Goal: Task Accomplishment & Management: Use online tool/utility

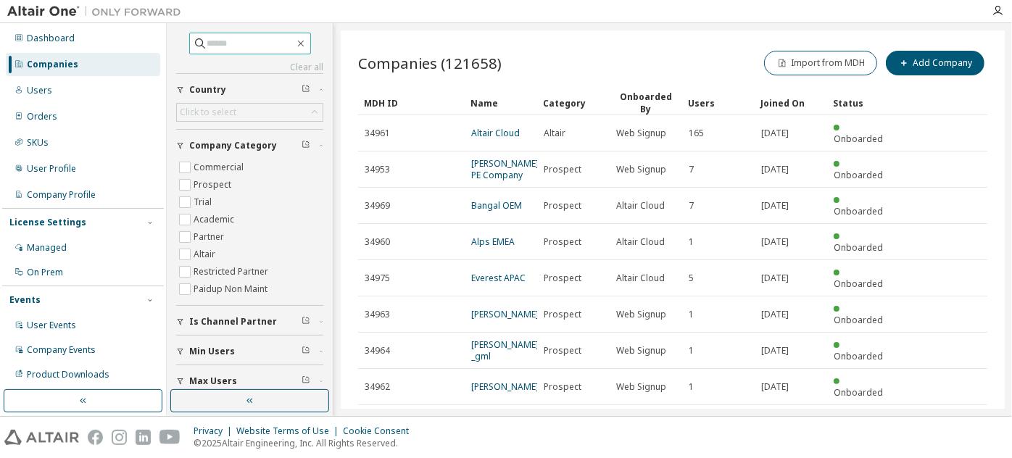
click at [272, 38] on input "text" at bounding box center [250, 43] width 87 height 15
paste input "**********"
type input "**********"
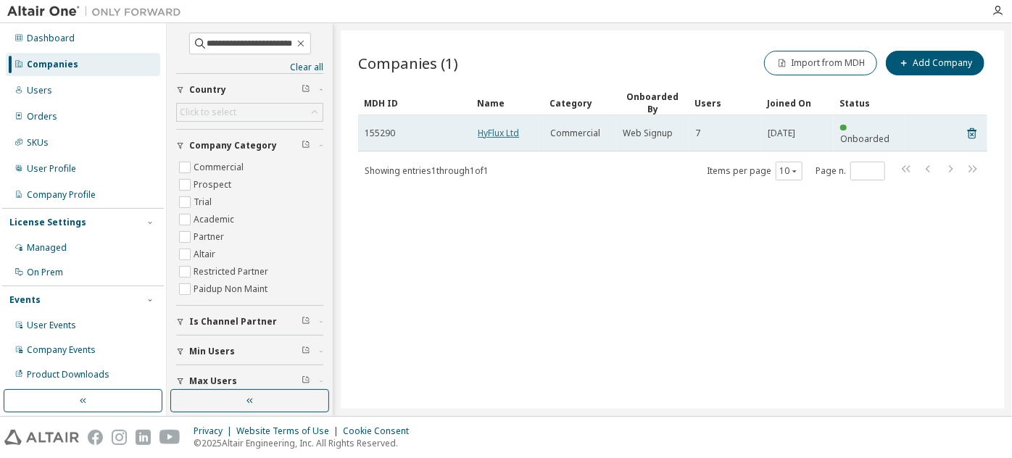
click at [511, 128] on link "HyFlux Ltd" at bounding box center [498, 133] width 41 height 12
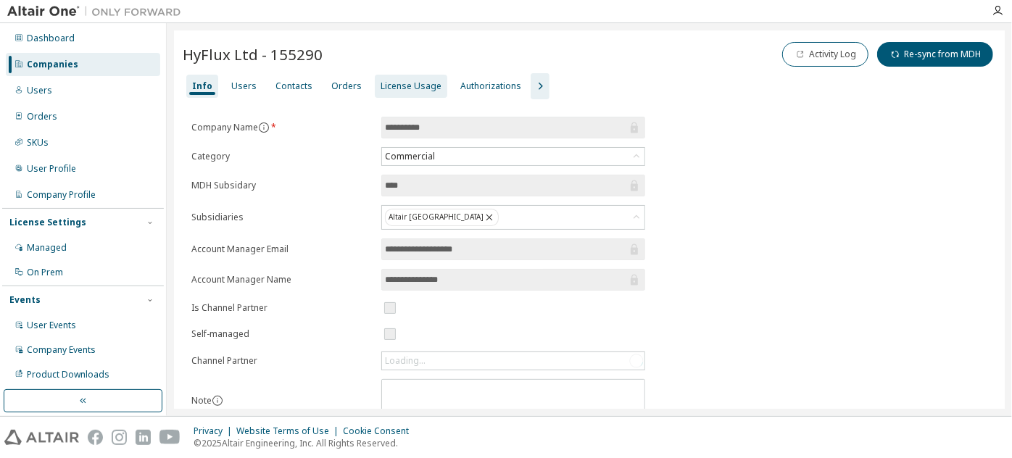
click at [404, 94] on div "License Usage" at bounding box center [411, 86] width 73 height 23
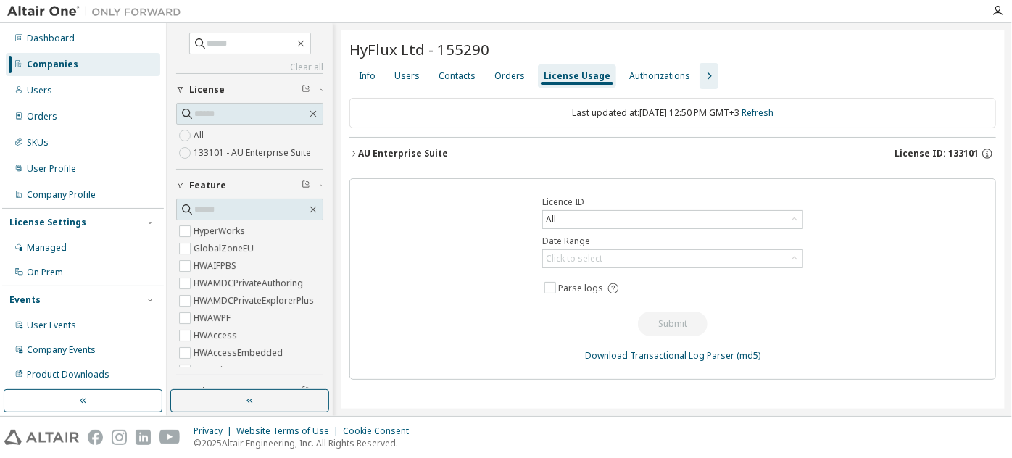
click at [379, 148] on div "AU Enterprise Suite" at bounding box center [403, 154] width 90 height 12
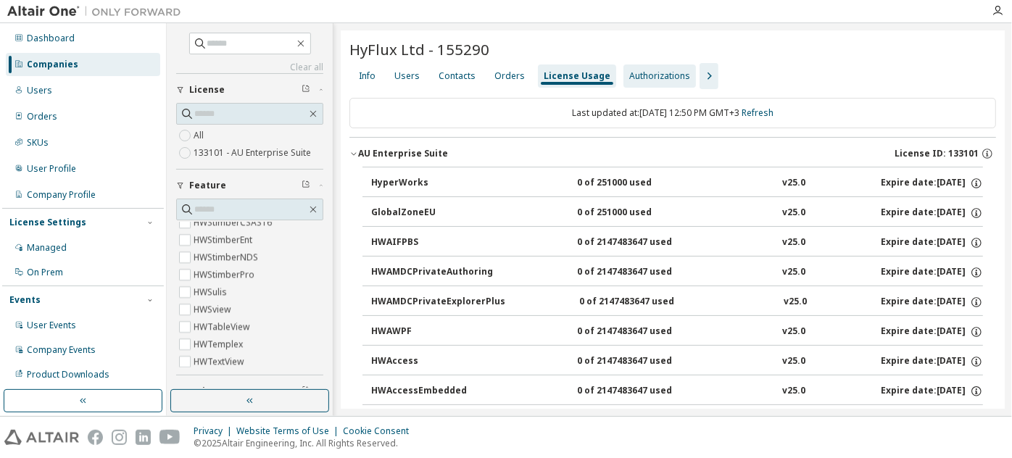
click at [656, 66] on div "Authorizations" at bounding box center [660, 76] width 73 height 23
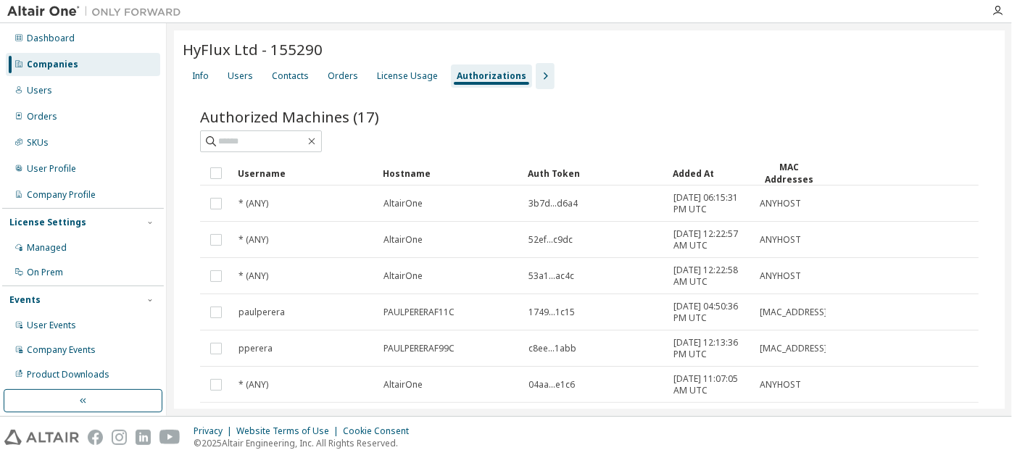
click at [537, 75] on icon "button" at bounding box center [545, 75] width 17 height 17
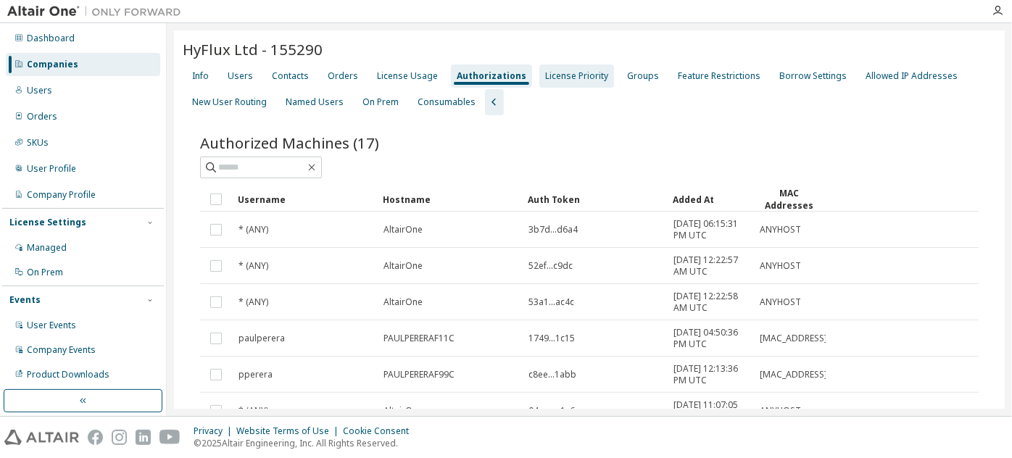
click at [553, 75] on div "License Priority" at bounding box center [576, 76] width 63 height 12
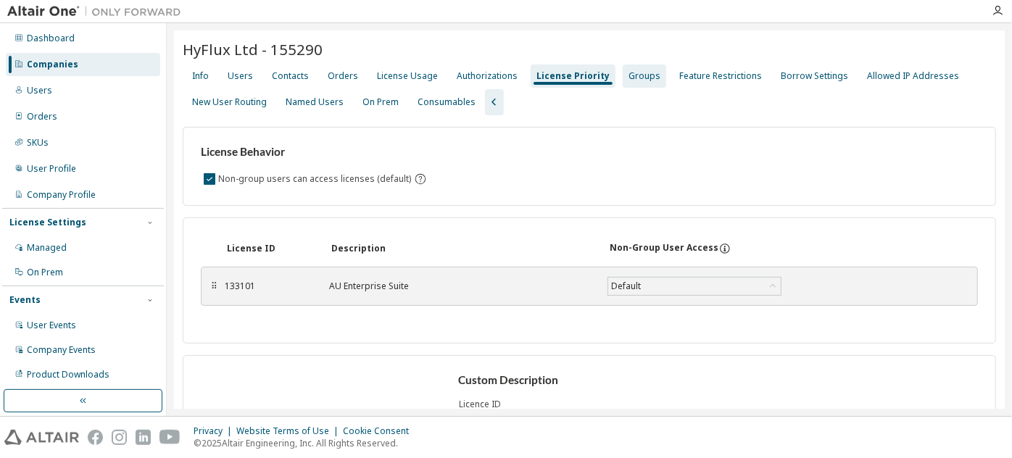
click at [629, 73] on div "Groups" at bounding box center [645, 76] width 32 height 12
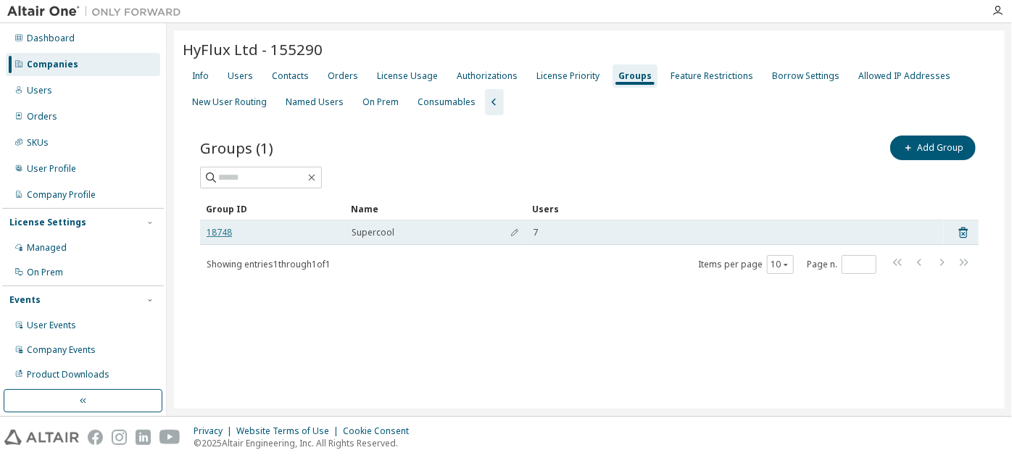
click at [218, 227] on link "18748" at bounding box center [219, 233] width 25 height 12
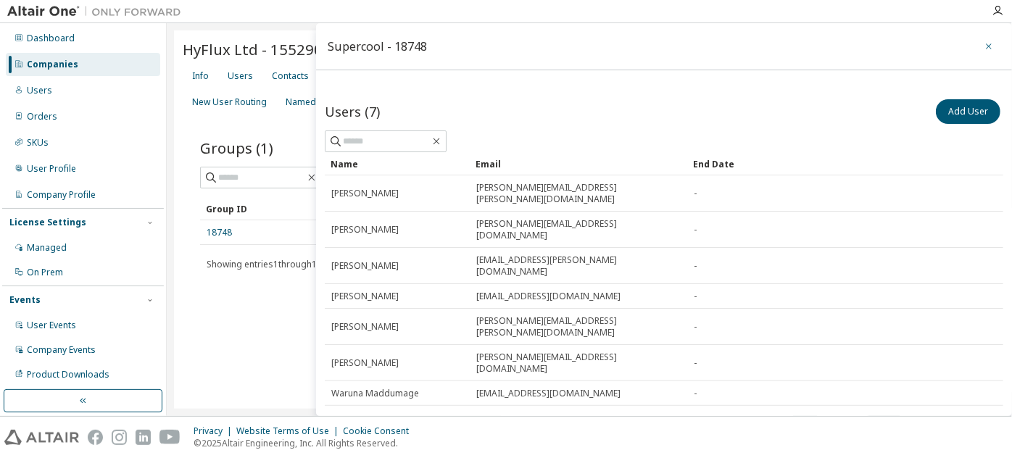
click at [984, 46] on icon "button" at bounding box center [989, 47] width 10 height 12
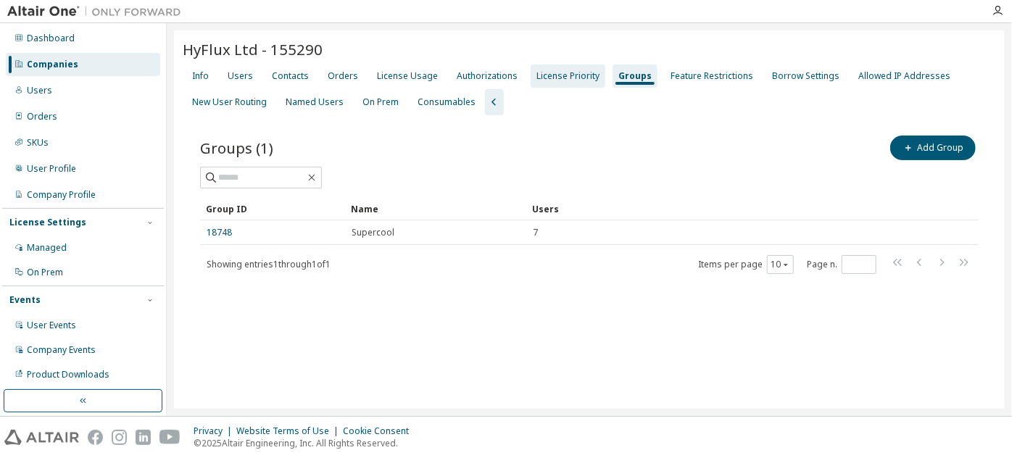
click at [540, 76] on div "License Priority" at bounding box center [568, 76] width 63 height 12
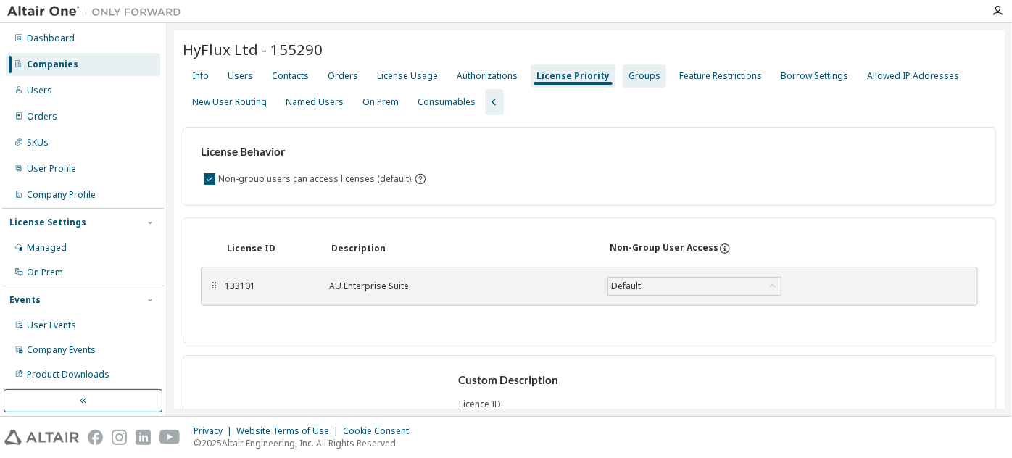
click at [633, 72] on div "Groups" at bounding box center [645, 76] width 32 height 12
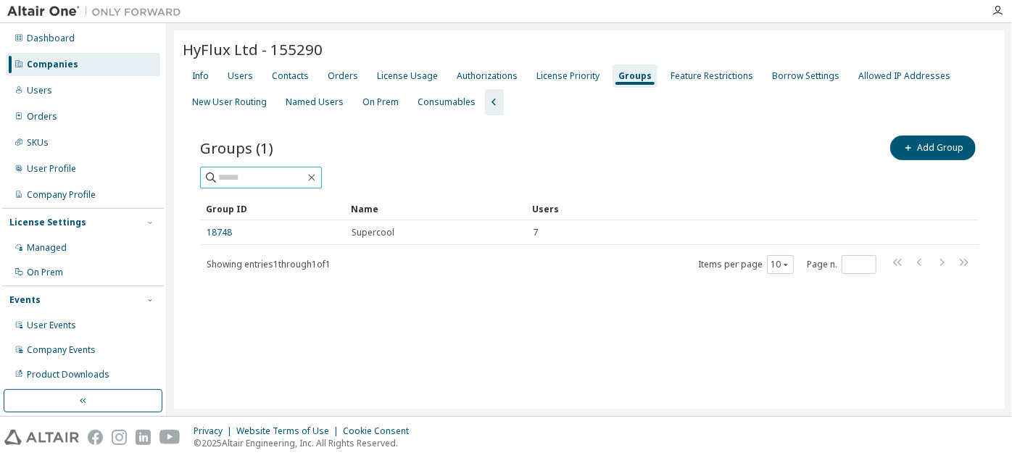
click at [294, 175] on input "text" at bounding box center [261, 177] width 87 height 15
paste input "**********"
type input "**********"
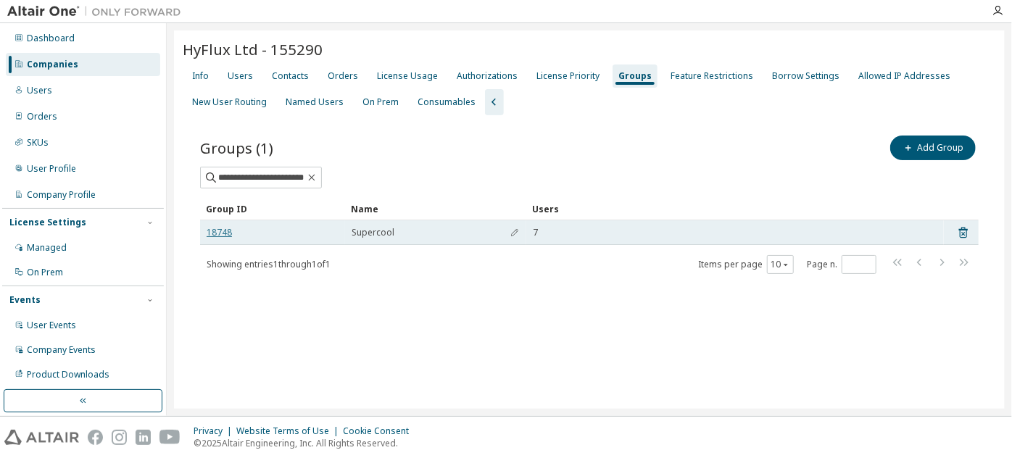
click at [224, 229] on link "18748" at bounding box center [219, 233] width 25 height 12
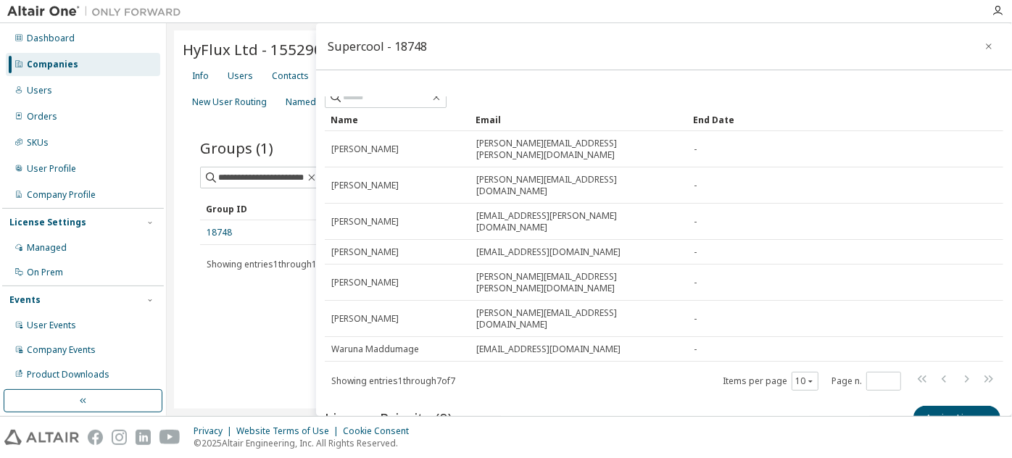
scroll to position [65, 0]
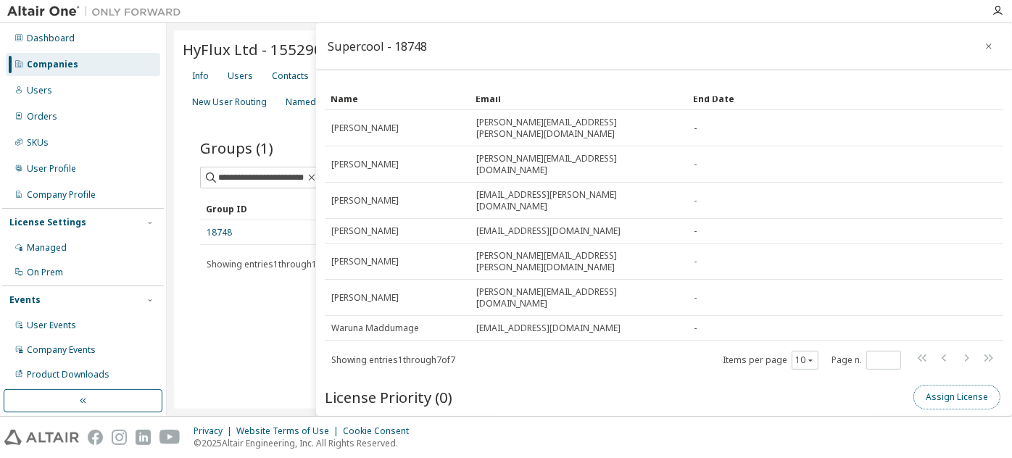
click at [932, 385] on button "Assign License" at bounding box center [957, 397] width 87 height 25
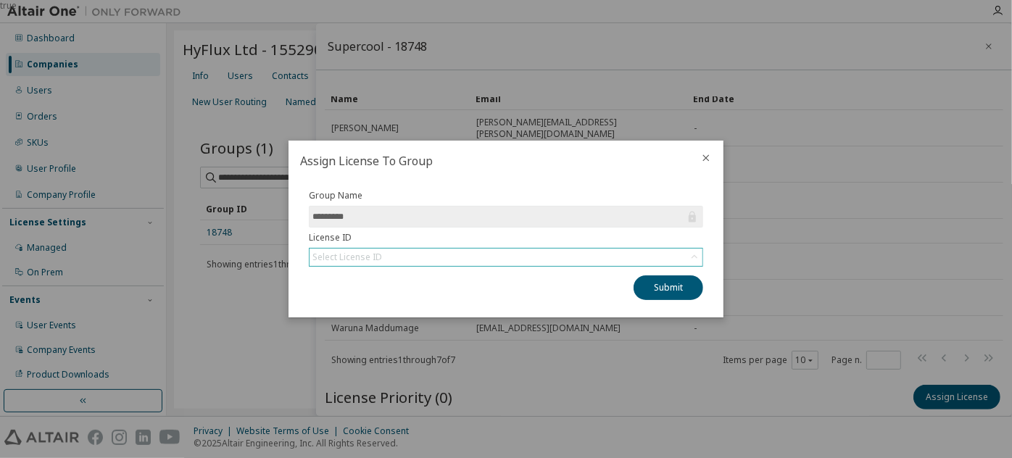
click at [515, 252] on div "Select License ID" at bounding box center [506, 257] width 393 height 17
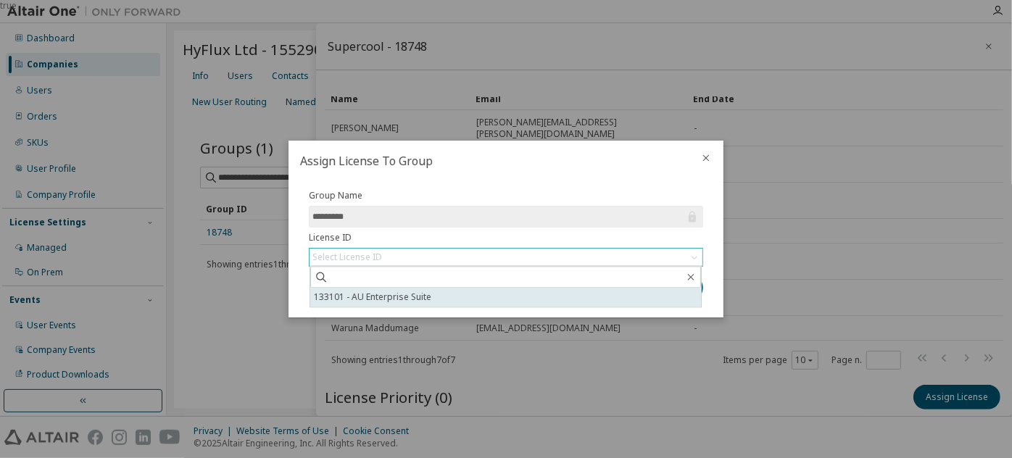
click at [476, 293] on li "133101 - AU Enterprise Suite" at bounding box center [505, 297] width 391 height 19
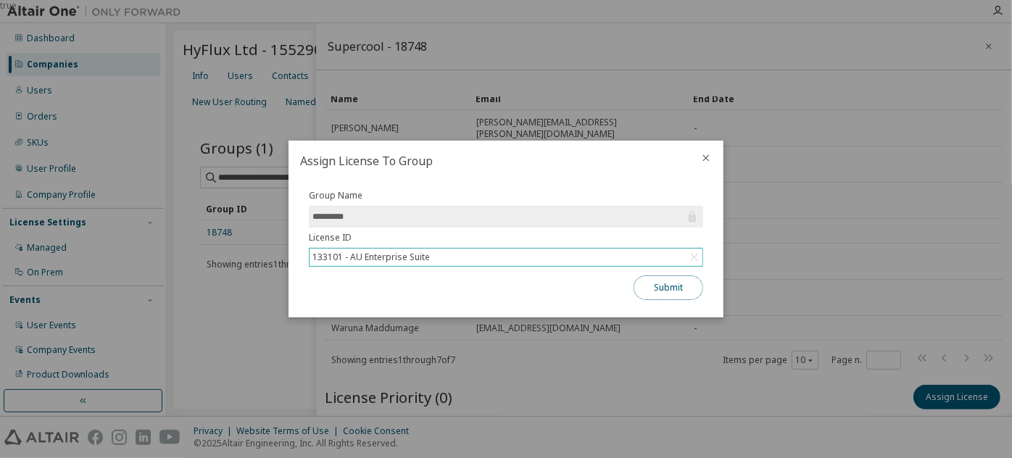
click at [648, 299] on button "Submit" at bounding box center [669, 288] width 70 height 25
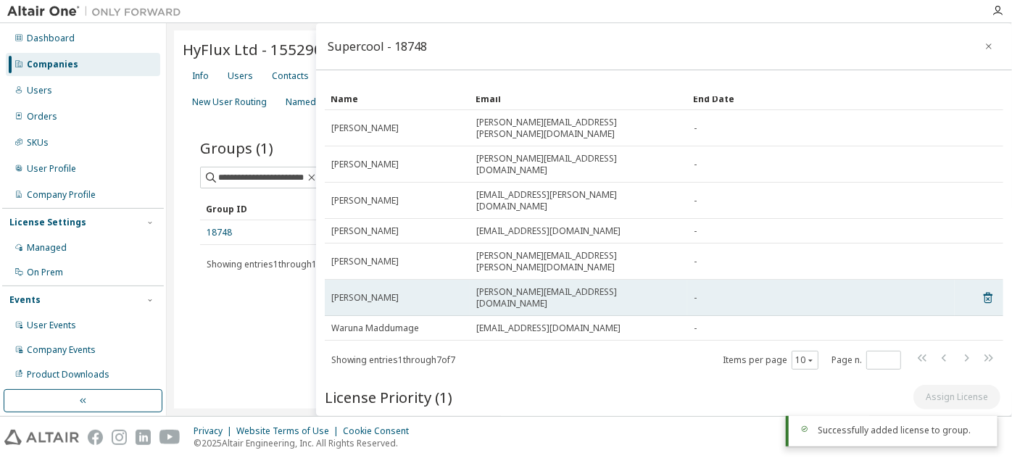
scroll to position [0, 0]
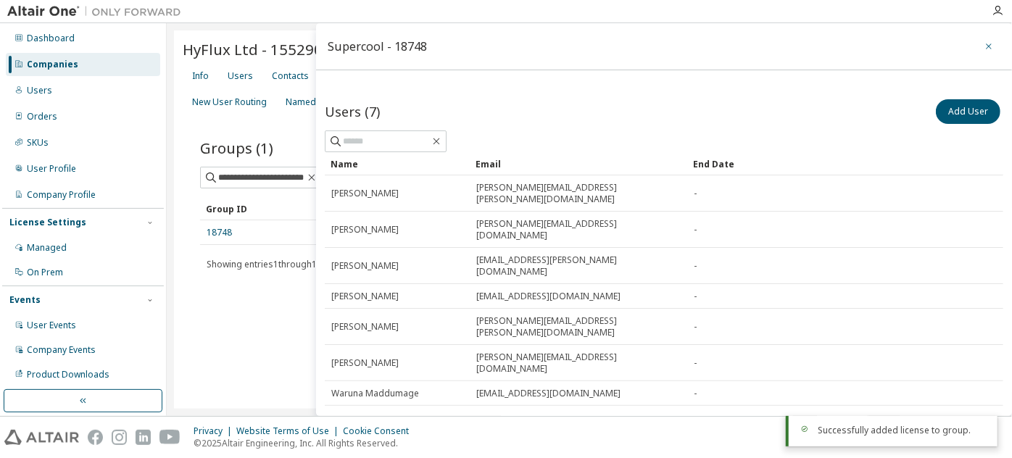
click at [984, 42] on icon "button" at bounding box center [989, 47] width 10 height 12
